Goal: Transaction & Acquisition: Purchase product/service

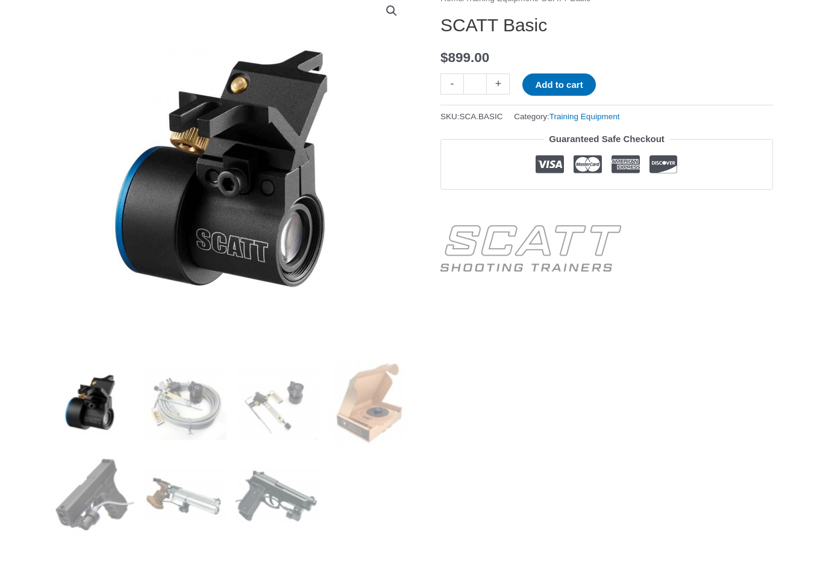
scroll to position [171, 0]
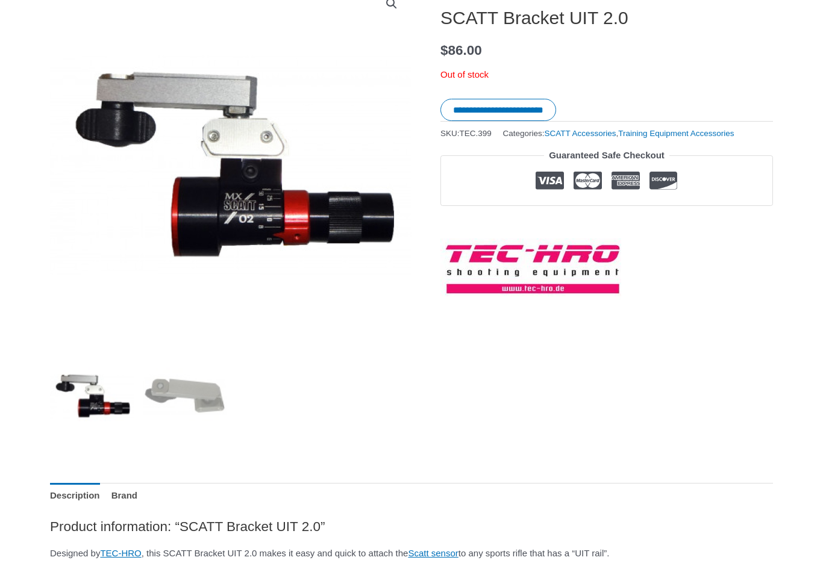
scroll to position [180, 0]
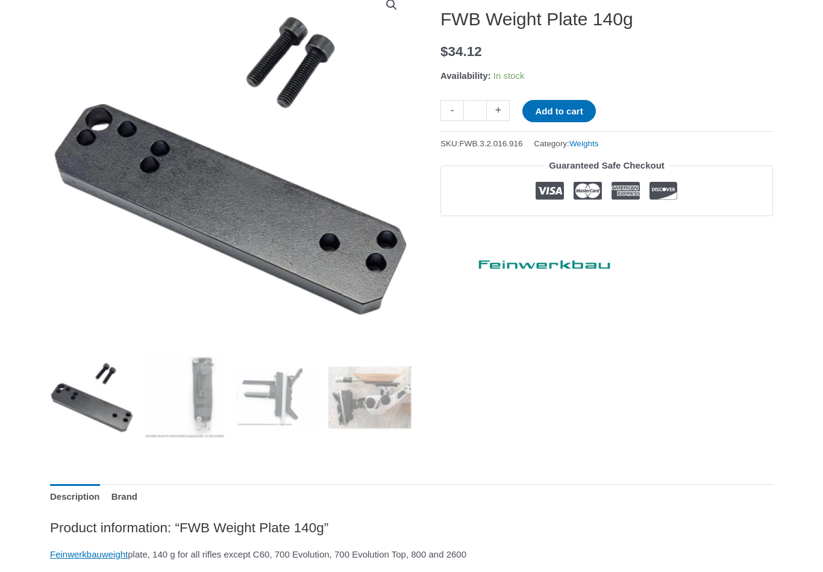
scroll to position [79, 0]
